Goal: Information Seeking & Learning: Learn about a topic

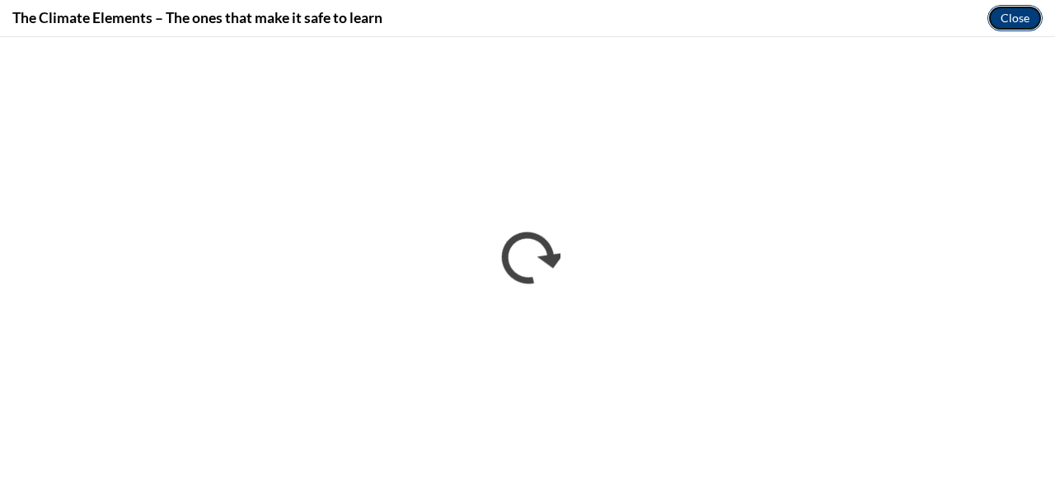
click at [1002, 12] on button "Close" at bounding box center [1015, 18] width 55 height 26
